Goal: Transaction & Acquisition: Download file/media

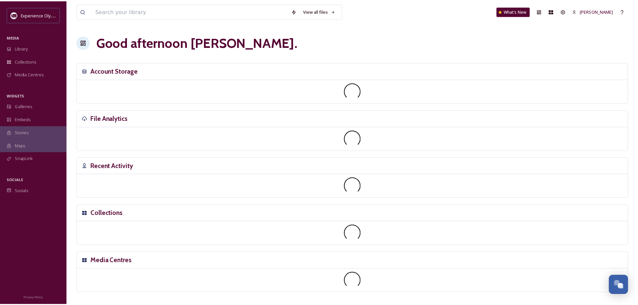
scroll to position [2996, 0]
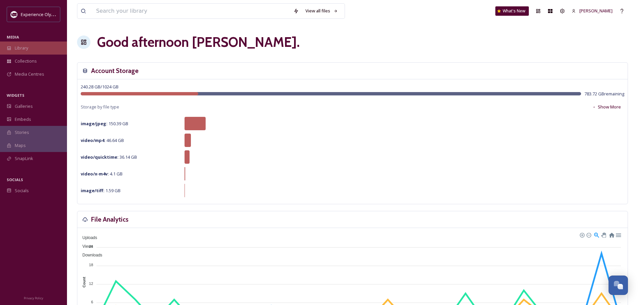
click at [23, 49] on span "Library" at bounding box center [21, 48] width 13 height 6
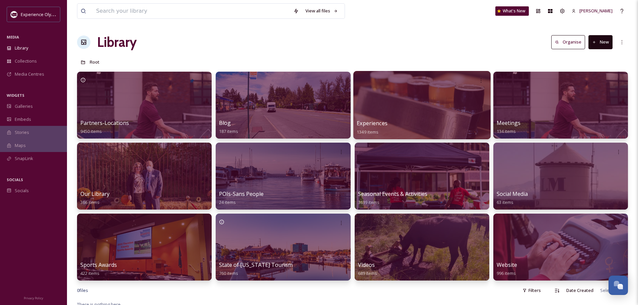
click at [370, 120] on span "Experiences" at bounding box center [371, 122] width 31 height 7
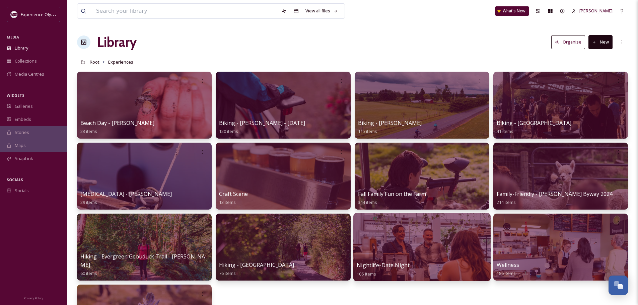
click at [397, 251] on div at bounding box center [421, 247] width 137 height 68
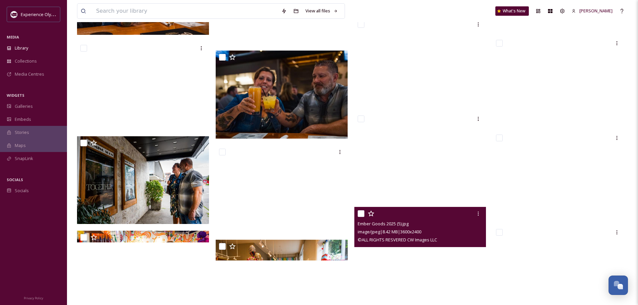
scroll to position [2108, 0]
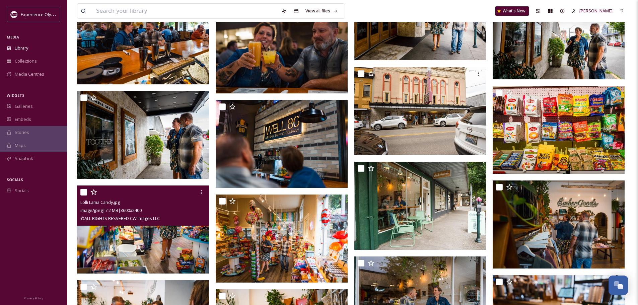
click at [188, 262] on img at bounding box center [143, 229] width 132 height 88
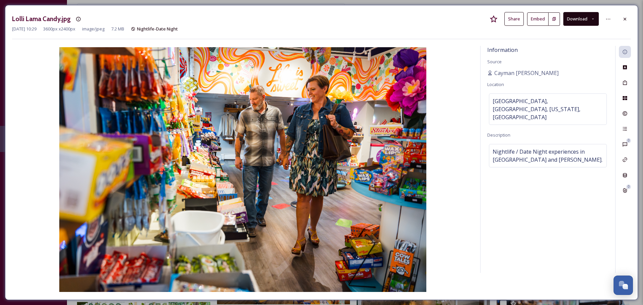
click at [585, 19] on button "Download" at bounding box center [580, 19] width 35 height 14
click at [579, 29] on div "Download Original (3600 x 2400)" at bounding box center [563, 34] width 70 height 13
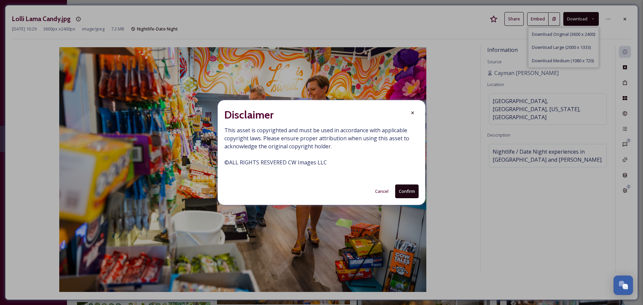
click at [404, 186] on button "Confirm" at bounding box center [406, 191] width 23 height 14
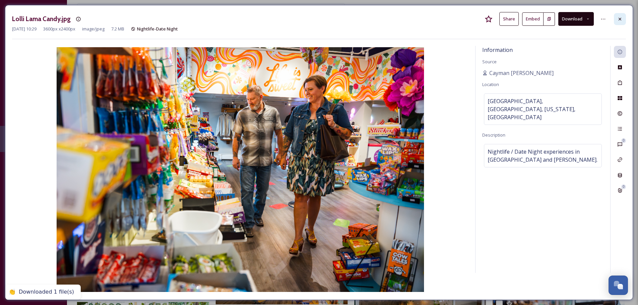
click at [622, 19] on div at bounding box center [619, 19] width 12 height 12
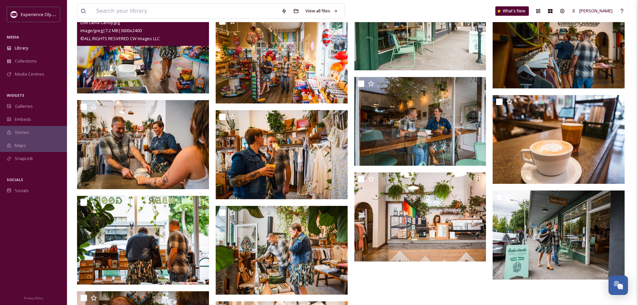
scroll to position [2343, 0]
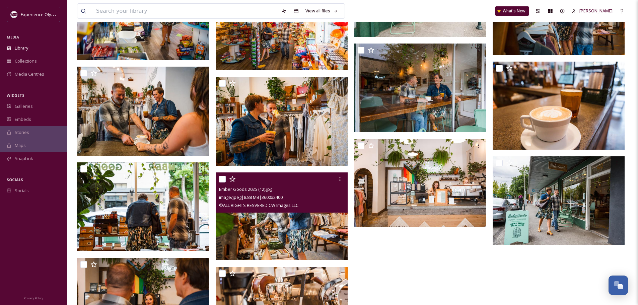
click at [316, 208] on div "© ALL RIGHTS RESVERED CW Images LLC" at bounding box center [282, 205] width 127 height 8
click at [312, 227] on img at bounding box center [282, 216] width 132 height 88
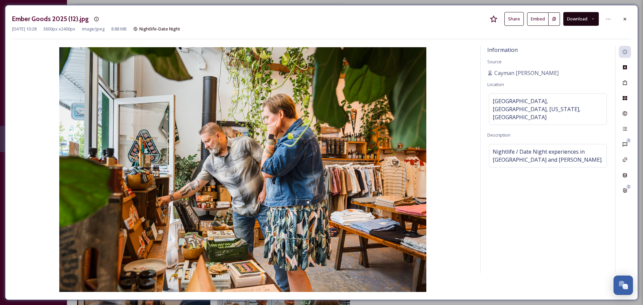
click at [590, 19] on icon at bounding box center [592, 19] width 4 height 4
click at [575, 33] on span "Download Original (3600 x 2400)" at bounding box center [562, 34] width 63 height 6
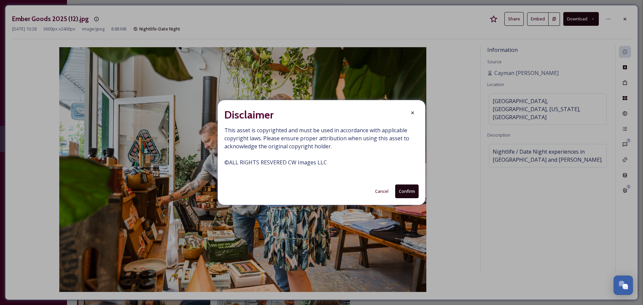
click at [404, 190] on button "Confirm" at bounding box center [406, 191] width 23 height 14
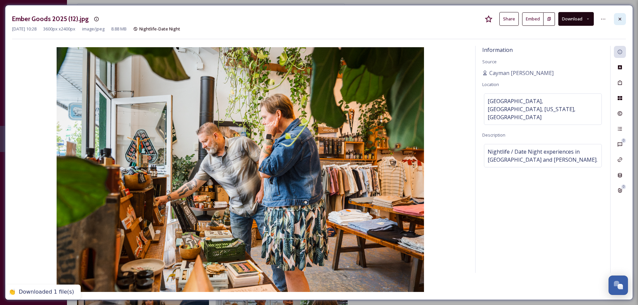
click at [622, 19] on div at bounding box center [619, 19] width 12 height 12
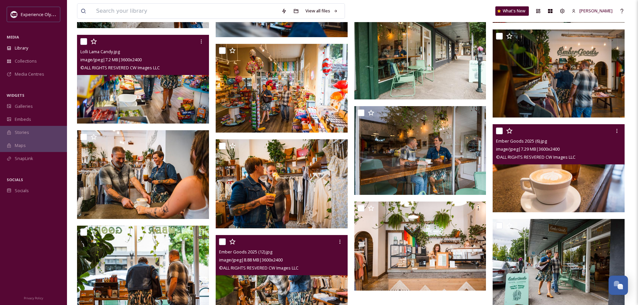
scroll to position [2276, 0]
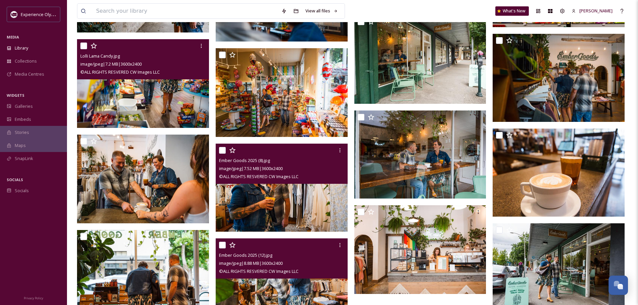
click at [300, 206] on img at bounding box center [282, 188] width 132 height 88
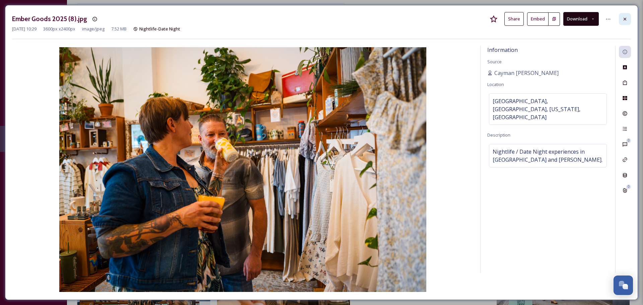
click at [622, 16] on icon at bounding box center [624, 18] width 5 height 5
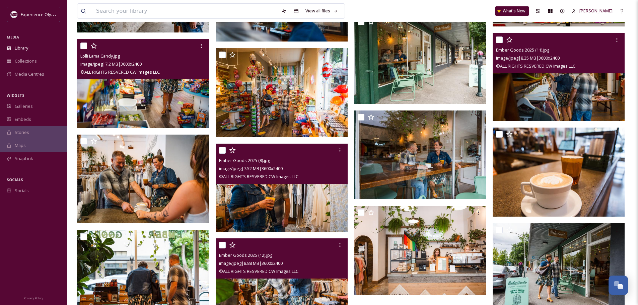
click at [588, 98] on img at bounding box center [558, 77] width 132 height 88
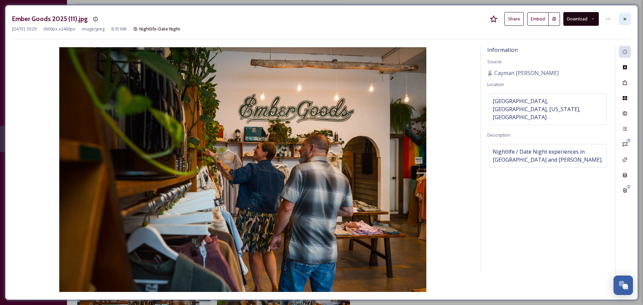
click at [624, 20] on icon at bounding box center [624, 18] width 5 height 5
